Goal: Use online tool/utility

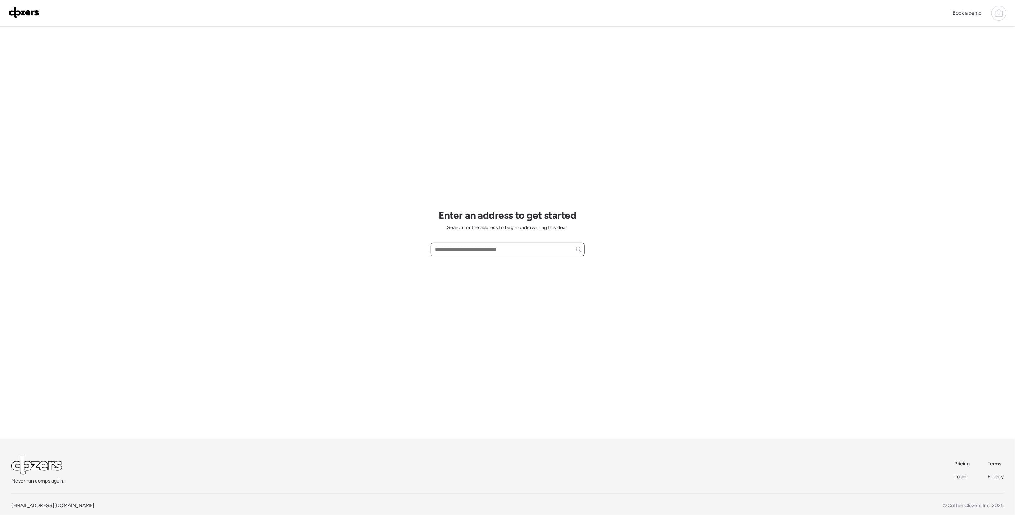
click at [443, 254] on input "text" at bounding box center [508, 249] width 148 height 10
click at [475, 268] on div "[STREET_ADDRESS]" at bounding box center [508, 262] width 154 height 13
type input "**********"
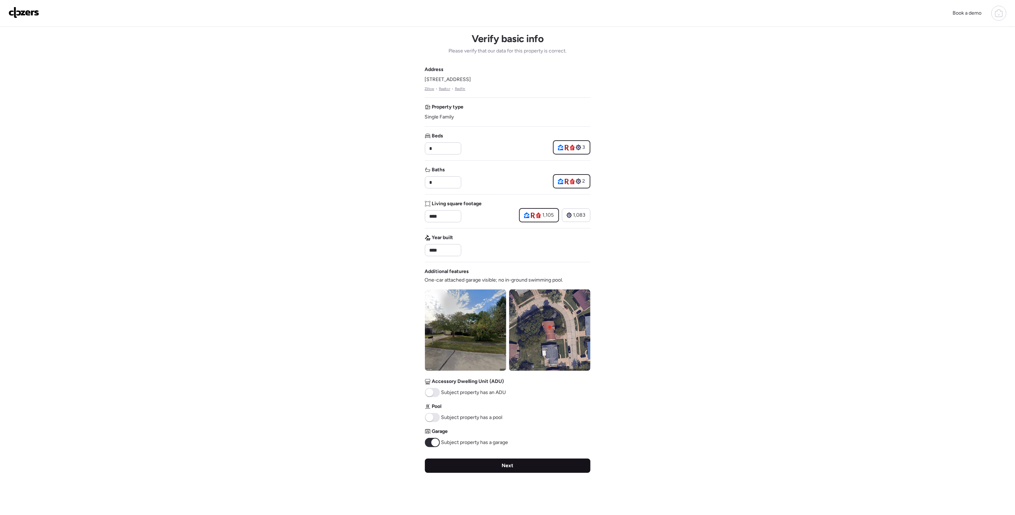
click at [483, 465] on div "Next" at bounding box center [508, 466] width 166 height 14
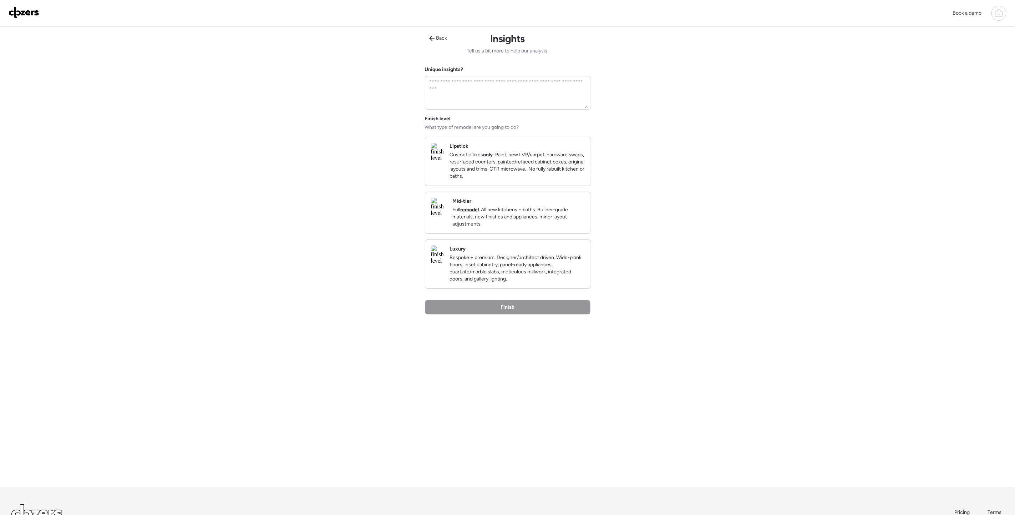
click at [447, 216] on img at bounding box center [439, 207] width 16 height 19
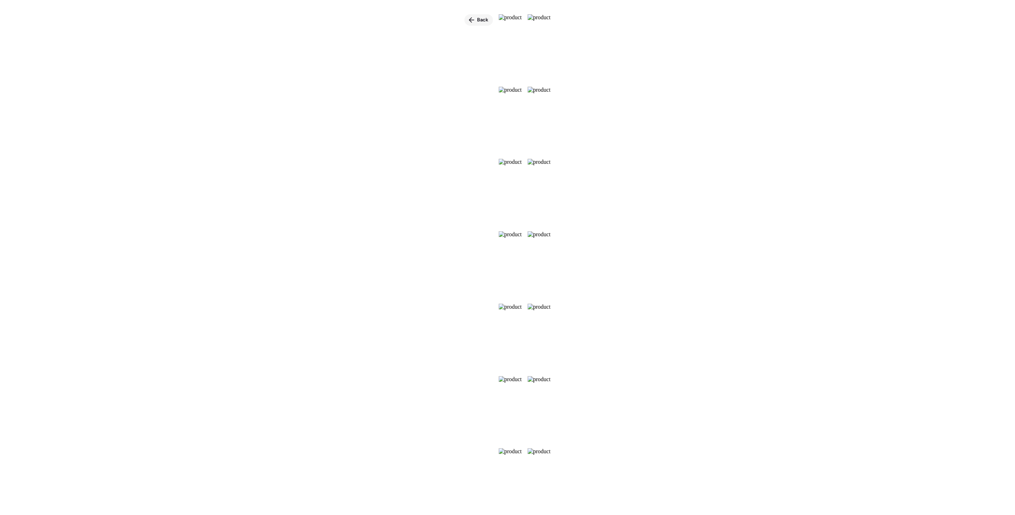
click at [469, 22] on icon at bounding box center [472, 20] width 6 height 6
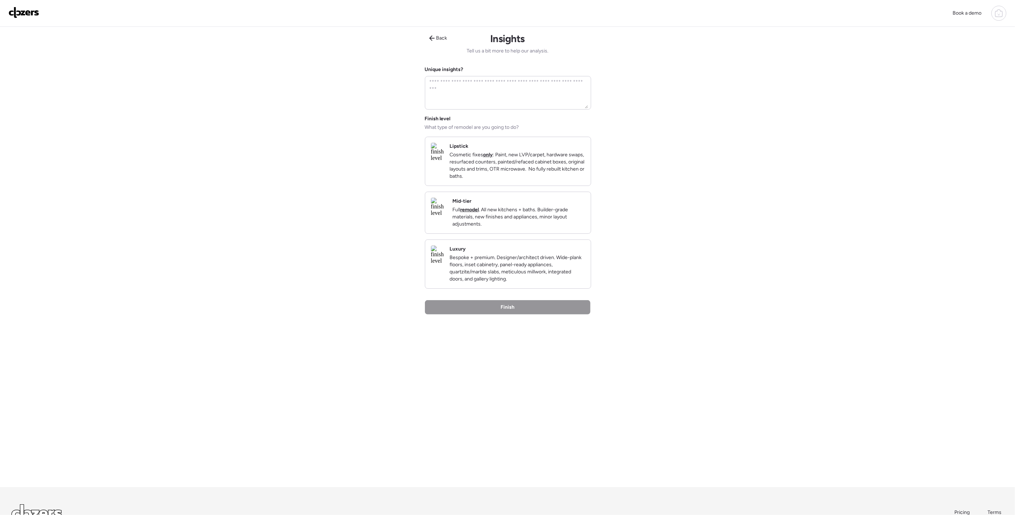
click at [444, 216] on img at bounding box center [439, 207] width 16 height 19
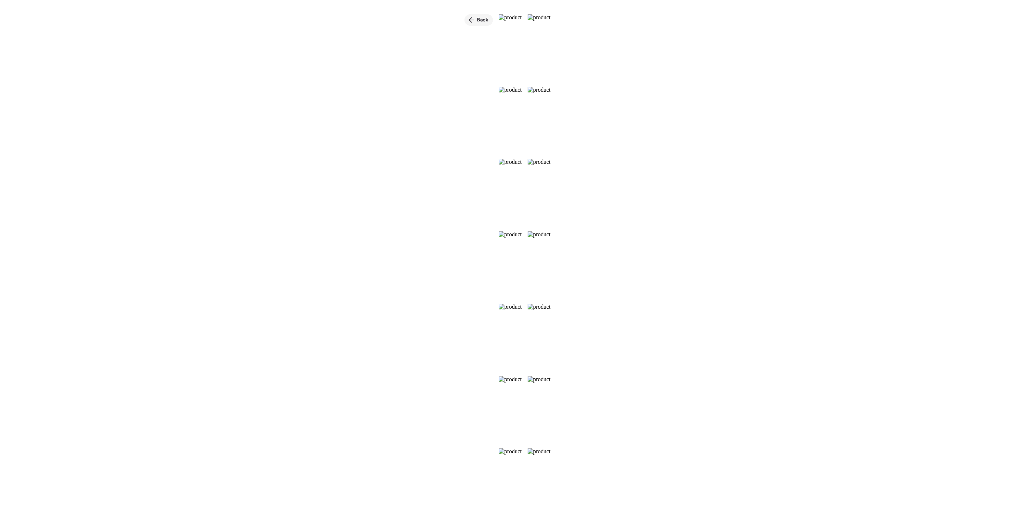
click at [465, 21] on div "Back" at bounding box center [479, 19] width 29 height 11
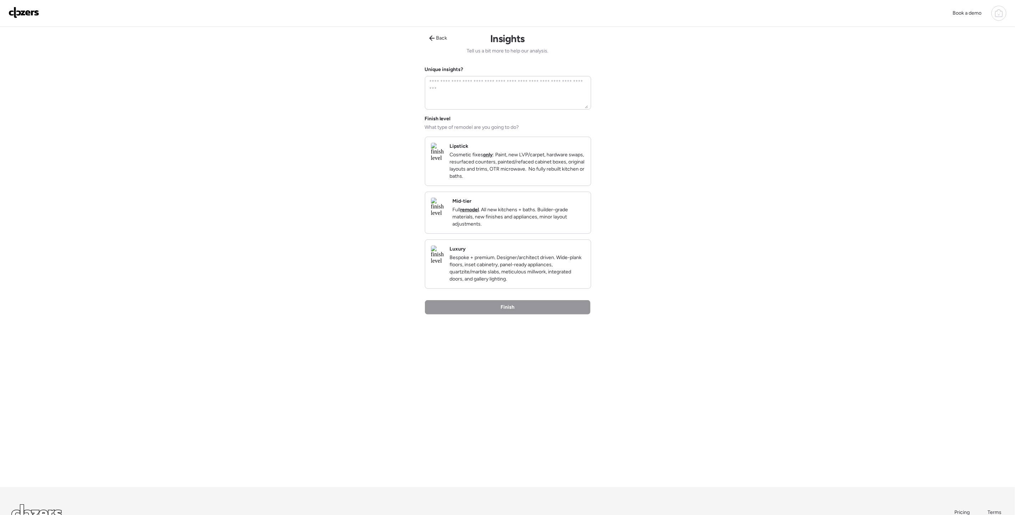
click at [572, 213] on div "Mid-tier Full remodel . All new kitchens + baths. Builder-grade materials, new …" at bounding box center [519, 213] width 133 height 30
click at [551, 315] on div "Finish" at bounding box center [508, 308] width 166 height 14
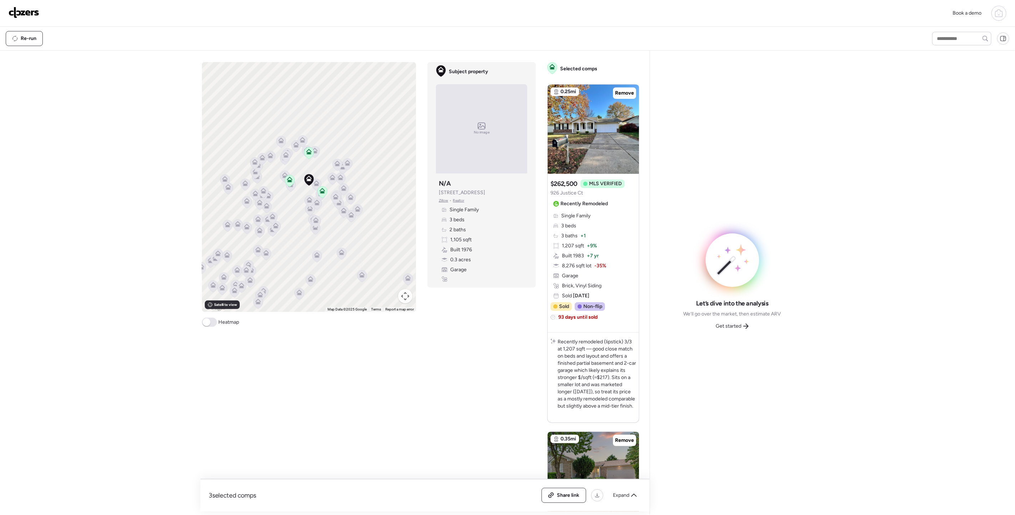
click at [734, 297] on div "Let’s dive into the analysis We’ll go over the market, then estimate ARV Get st…" at bounding box center [733, 282] width 98 height 98
click at [734, 337] on div "Let’s dive into the analysis We’ll go over the market, then estimate ARV Get st…" at bounding box center [732, 282] width 153 height 452
click at [733, 328] on span "Get started" at bounding box center [729, 326] width 26 height 7
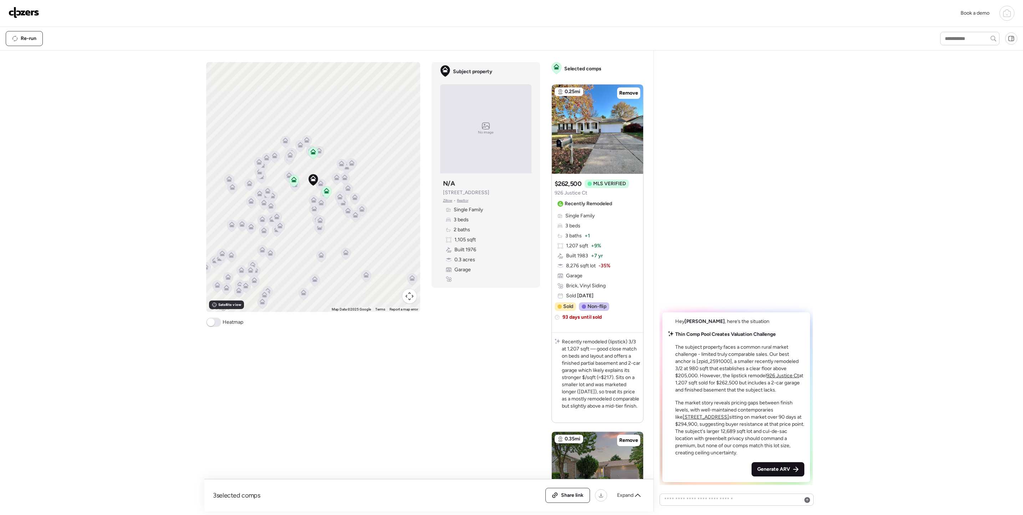
click at [793, 469] on div "Generate ARV" at bounding box center [778, 469] width 53 height 14
